Goal: Task Accomplishment & Management: Manage account settings

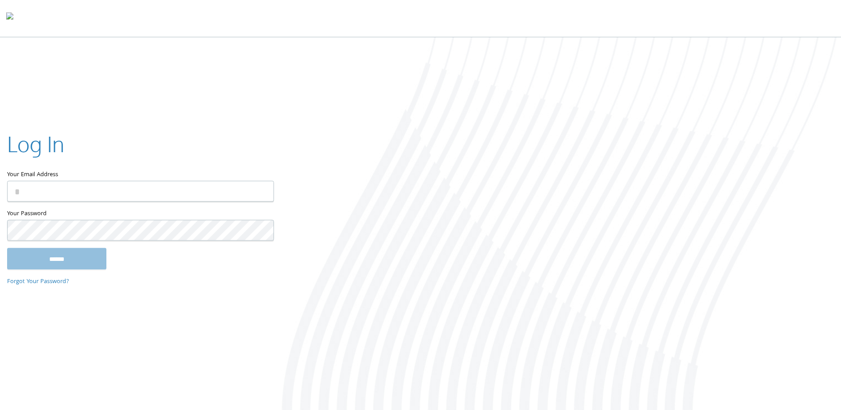
type input "**********"
click at [82, 256] on input "******" at bounding box center [56, 258] width 99 height 21
